Goal: Navigation & Orientation: Understand site structure

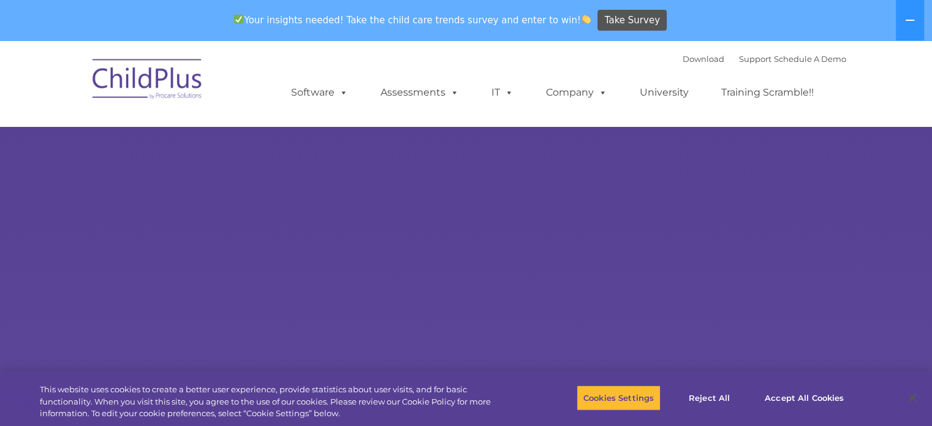
select select "MEDIUM"
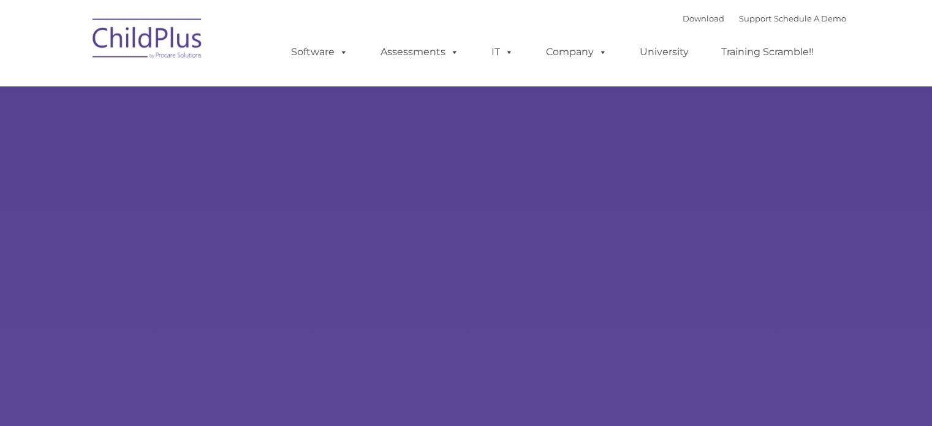
type input ""
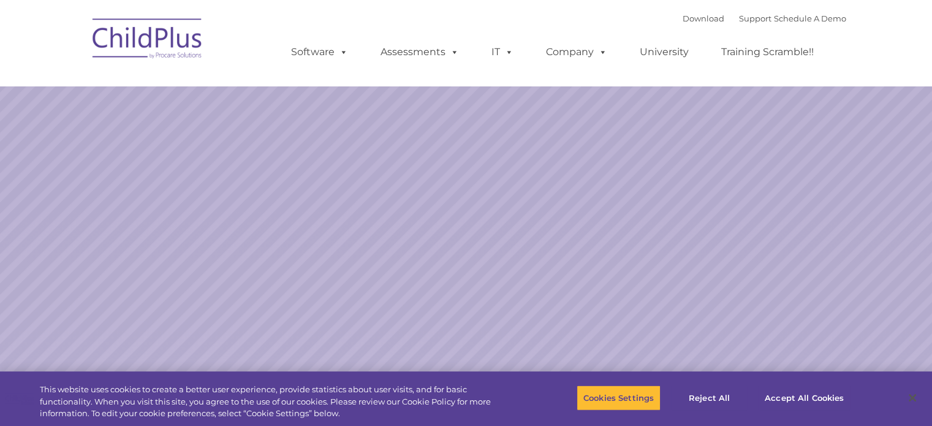
select select "MEDIUM"
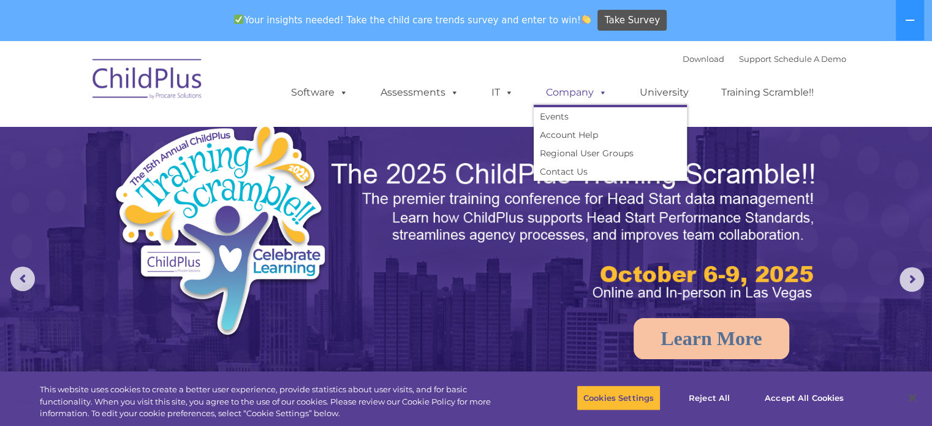
click at [576, 91] on link "Company" at bounding box center [577, 92] width 86 height 25
